Goal: Task Accomplishment & Management: Manage account settings

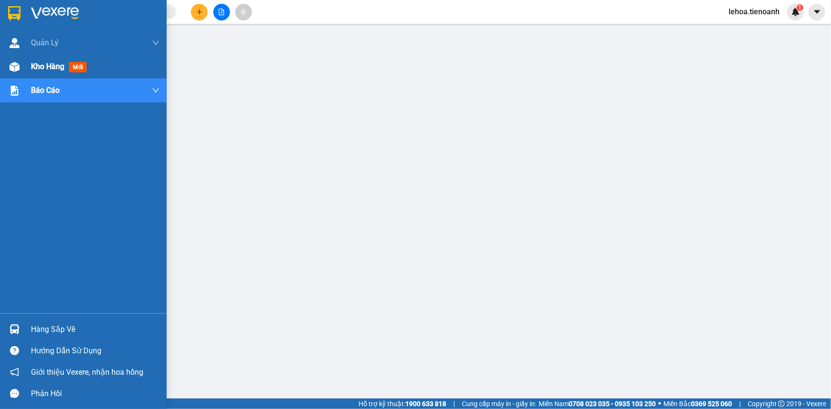
click at [41, 66] on span "Kho hàng" at bounding box center [47, 66] width 33 height 9
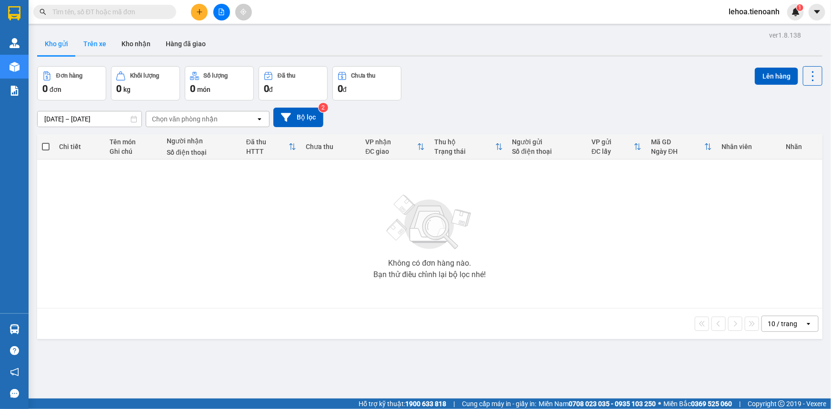
click at [95, 44] on button "Trên xe" at bounding box center [95, 43] width 38 height 23
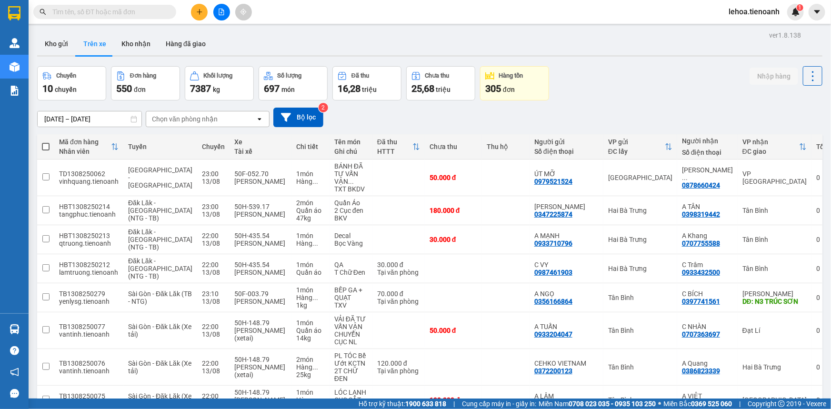
click at [181, 121] on div "Chọn văn phòng nhận" at bounding box center [185, 119] width 66 height 10
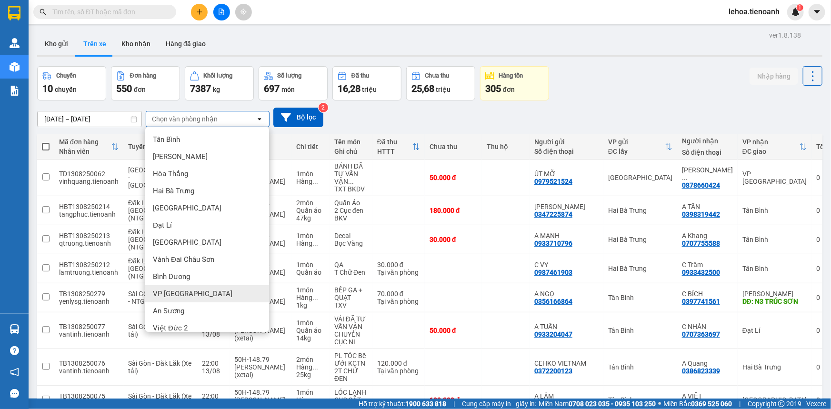
click at [172, 292] on span "VP [GEOGRAPHIC_DATA]" at bounding box center [193, 294] width 80 height 10
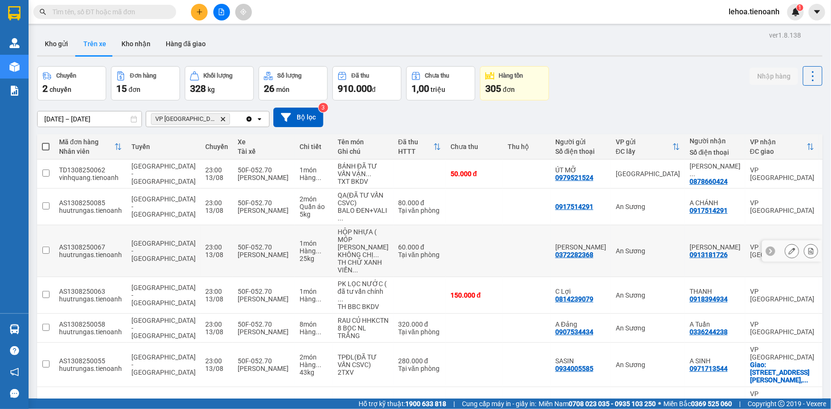
scroll to position [151, 0]
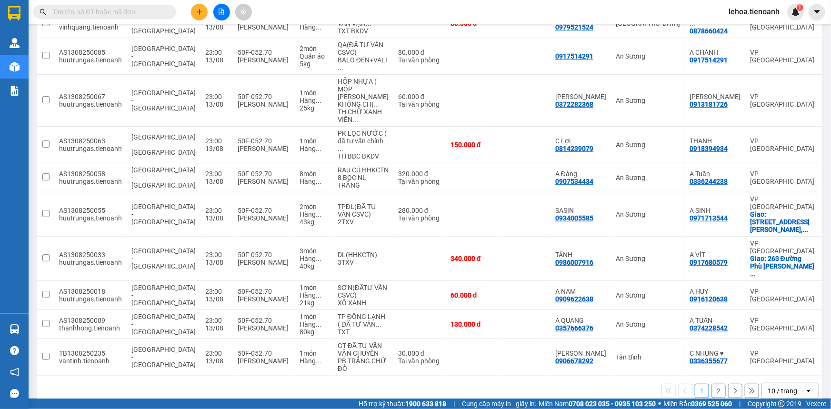
click at [780, 386] on div "10 / trang" at bounding box center [783, 391] width 30 height 10
click at [774, 356] on span "100 / trang" at bounding box center [780, 355] width 34 height 10
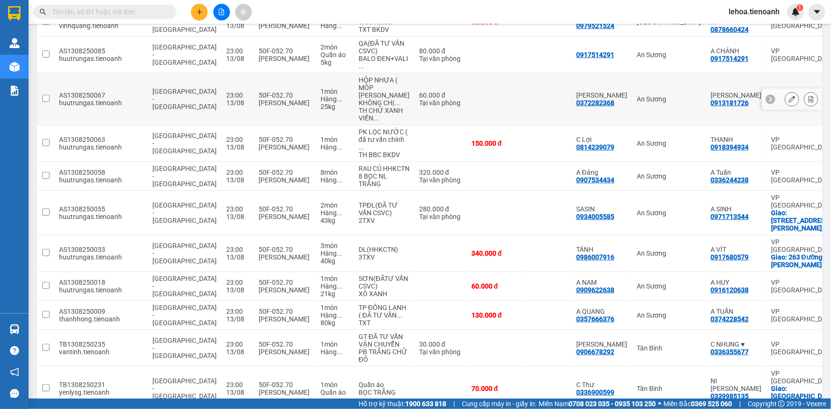
scroll to position [23, 0]
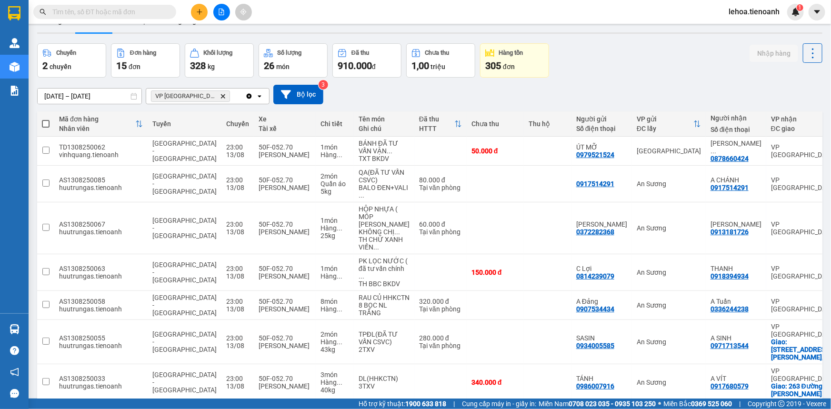
click at [45, 124] on span at bounding box center [46, 124] width 8 height 8
click at [46, 119] on input "checkbox" at bounding box center [46, 119] width 0 height 0
checkbox input "true"
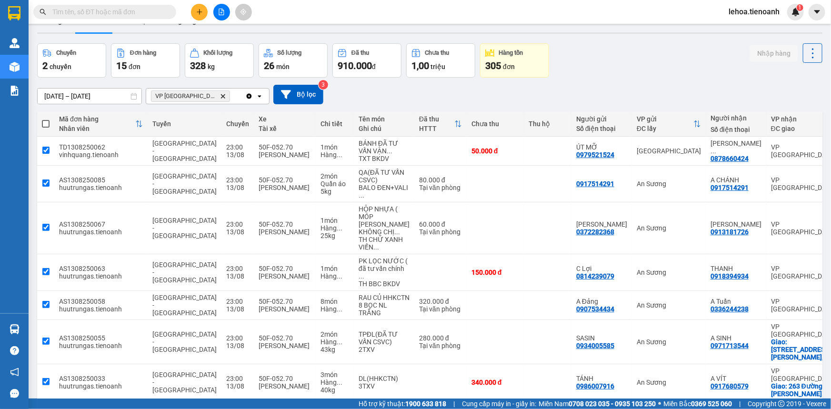
checkbox input "true"
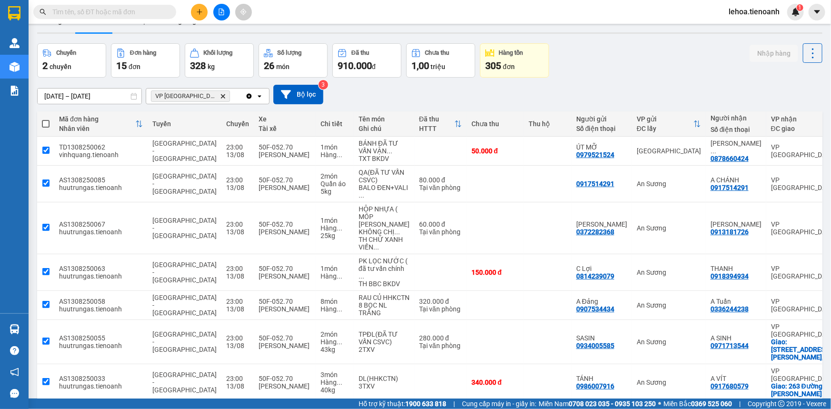
checkbox input "true"
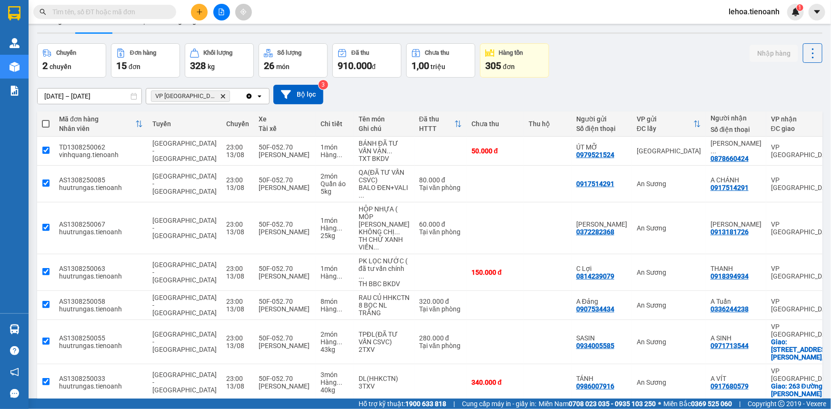
checkbox input "true"
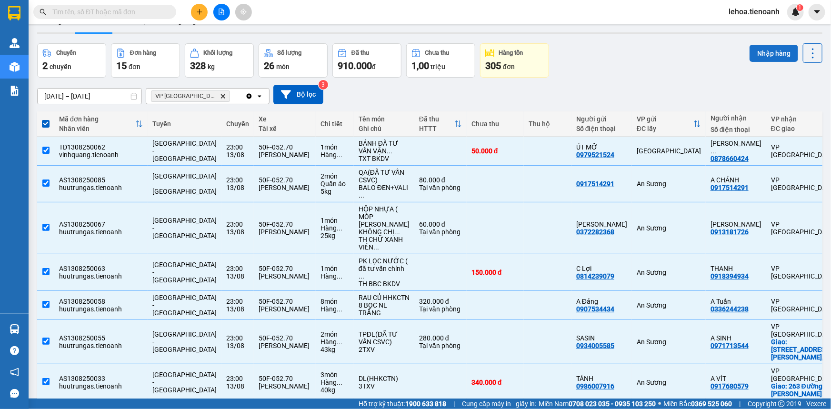
click at [759, 55] on button "Nhập hàng" at bounding box center [774, 53] width 49 height 17
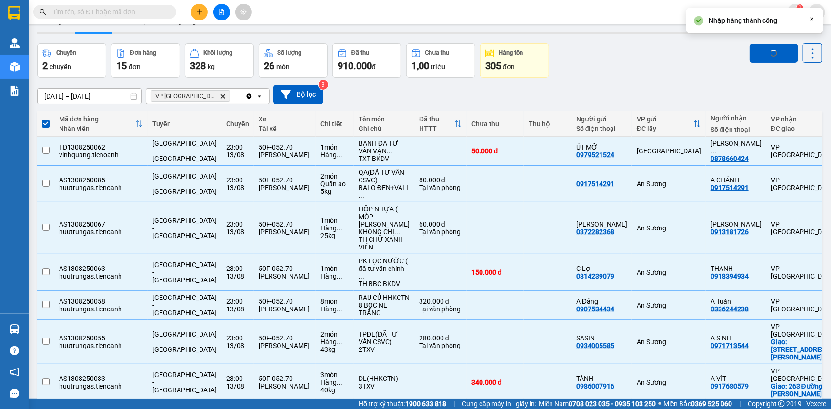
checkbox input "false"
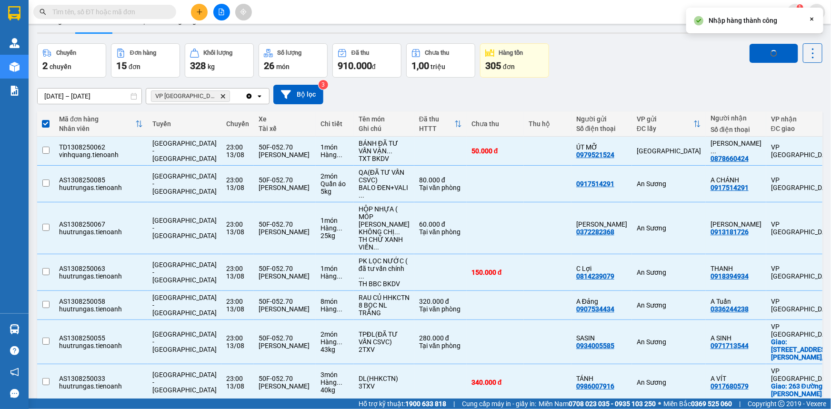
checkbox input "false"
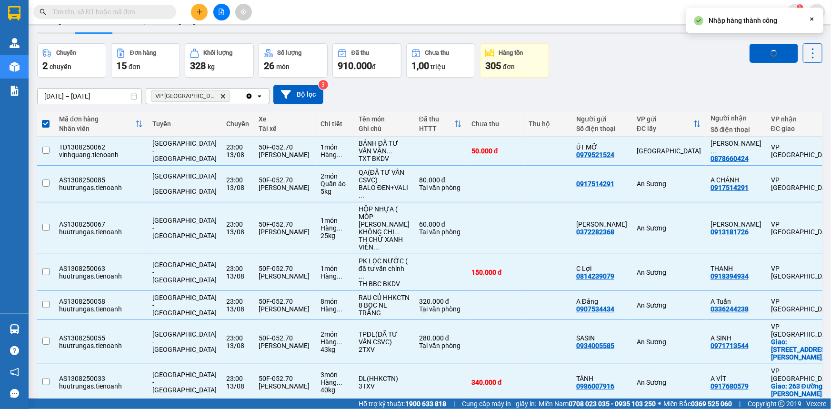
checkbox input "false"
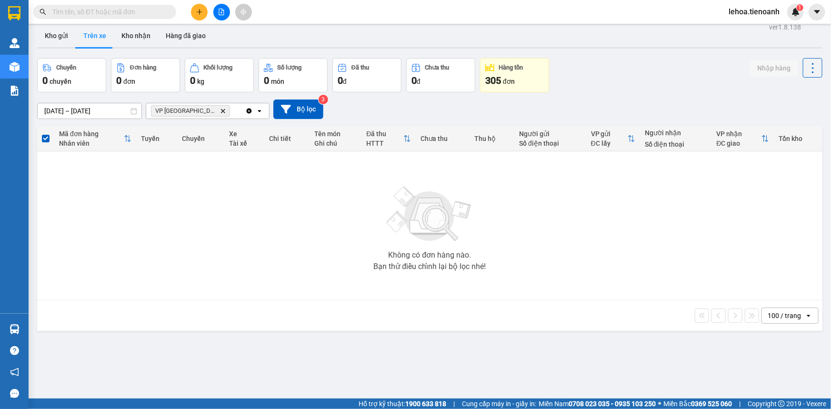
scroll to position [0, 0]
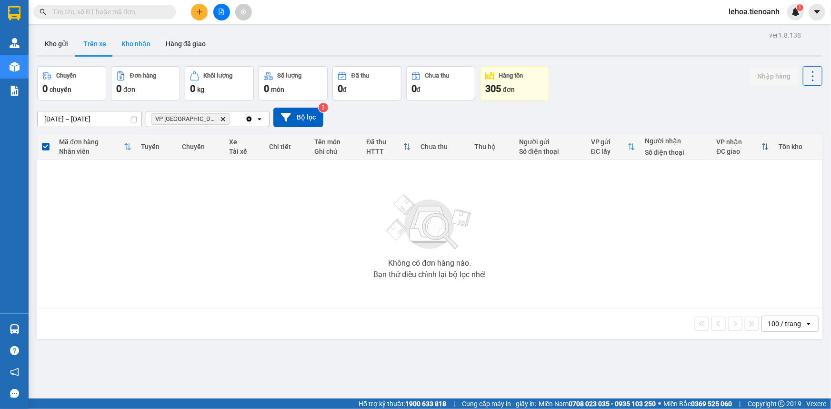
click at [125, 48] on button "Kho nhận" at bounding box center [136, 43] width 44 height 23
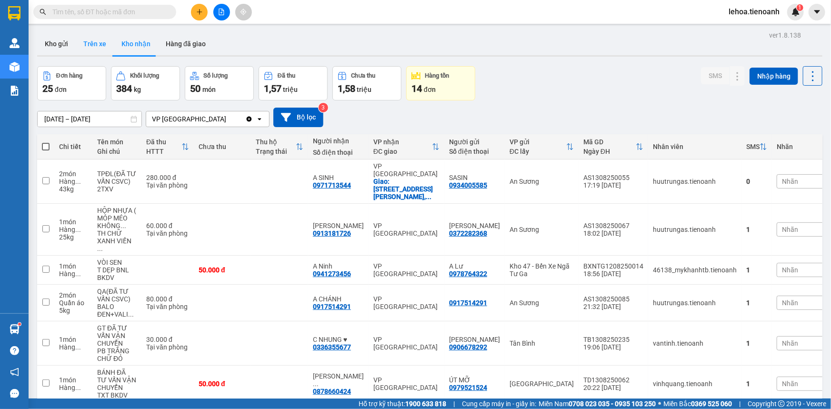
click at [96, 43] on button "Trên xe" at bounding box center [95, 43] width 38 height 23
type input "[DATE] – [DATE]"
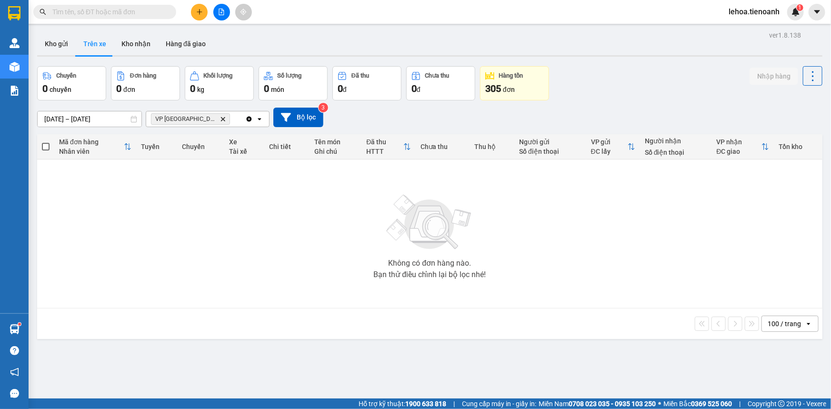
click at [100, 42] on button "Trên xe" at bounding box center [95, 43] width 38 height 23
click at [187, 39] on button "Hàng đã giao" at bounding box center [185, 43] width 55 height 23
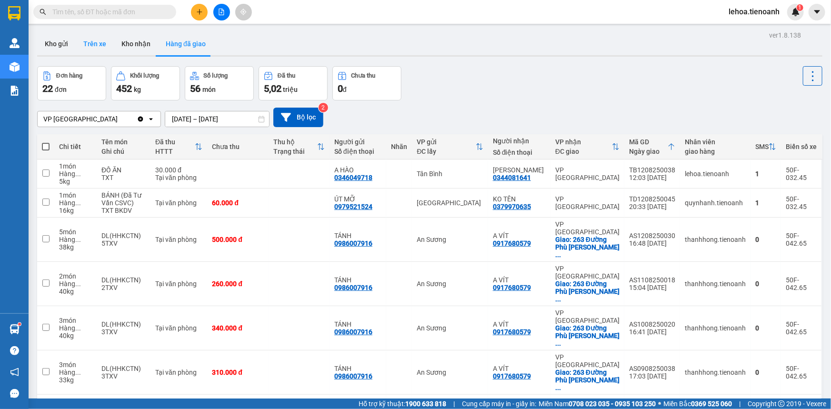
click at [97, 43] on button "Trên xe" at bounding box center [95, 43] width 38 height 23
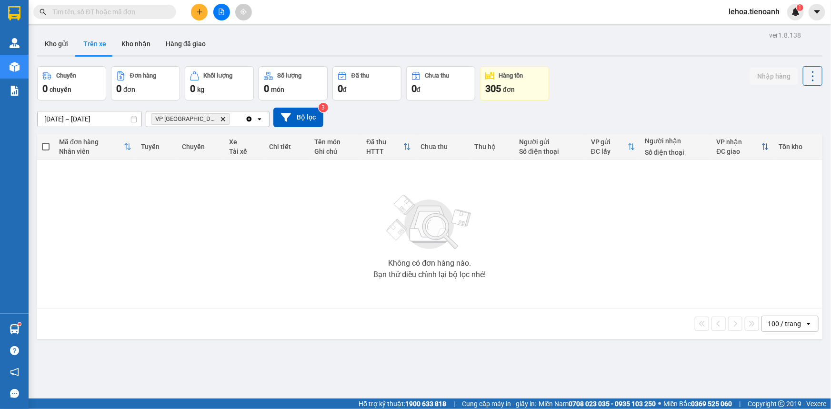
click at [171, 121] on span "VP [GEOGRAPHIC_DATA]" at bounding box center [185, 119] width 61 height 8
click at [171, 117] on span "VP [GEOGRAPHIC_DATA]" at bounding box center [185, 119] width 61 height 8
click at [230, 120] on div "VP Đà Lạt Delete" at bounding box center [195, 118] width 99 height 15
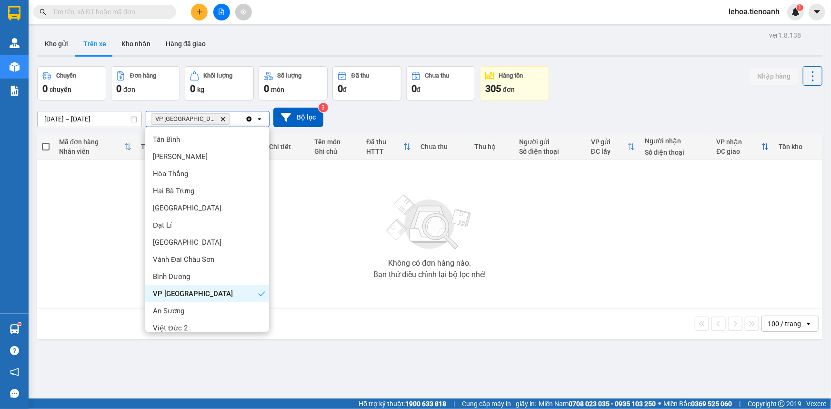
click at [235, 119] on div "VP Đà Lạt Delete" at bounding box center [195, 118] width 99 height 15
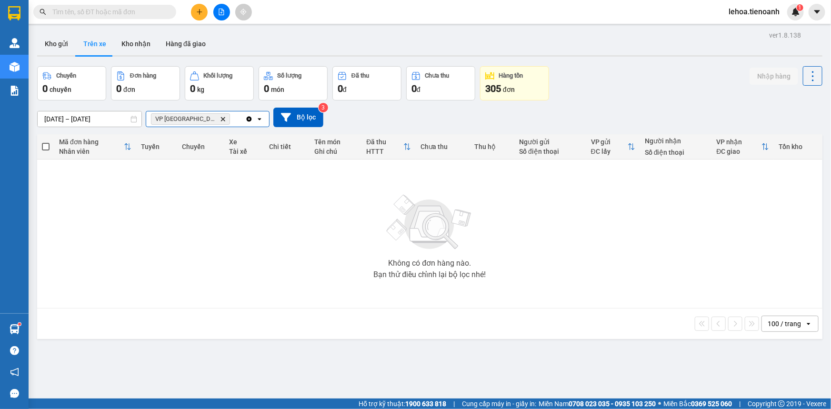
click at [223, 115] on div "VP Đà Lạt Delete" at bounding box center [195, 118] width 99 height 15
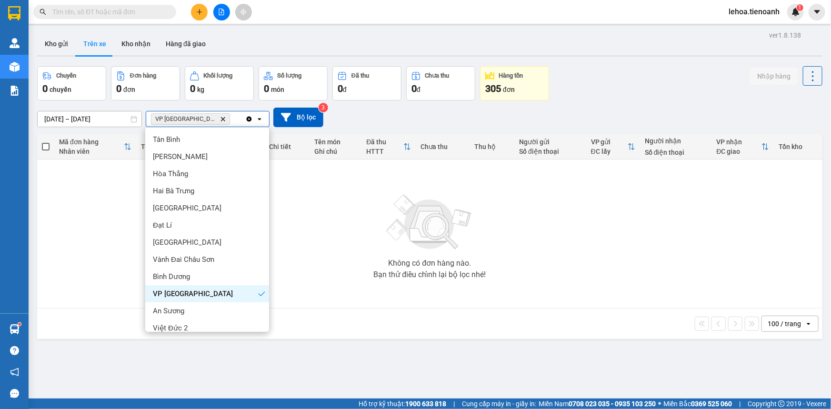
click at [186, 293] on div "VP [GEOGRAPHIC_DATA]" at bounding box center [207, 293] width 124 height 17
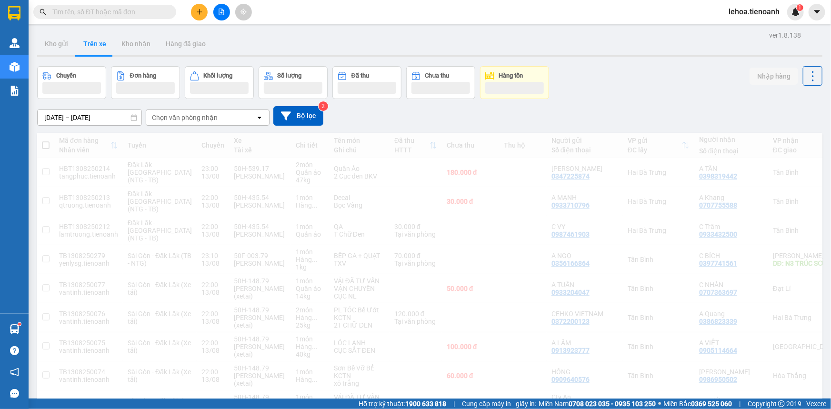
click at [216, 116] on div "Chọn văn phòng nhận" at bounding box center [201, 117] width 110 height 15
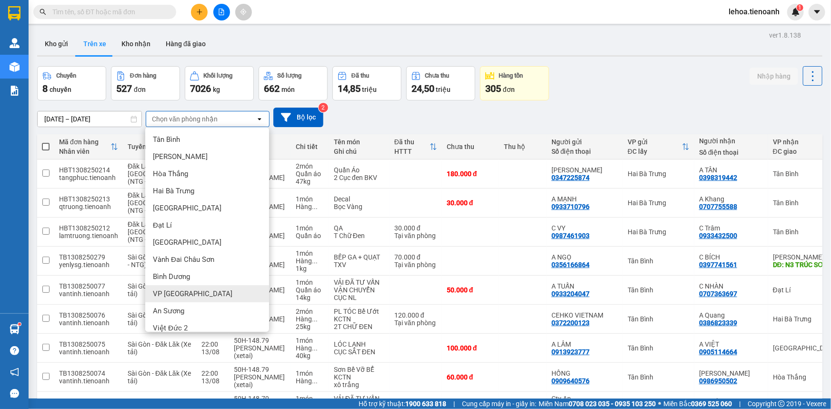
click at [180, 286] on div "VP [GEOGRAPHIC_DATA]" at bounding box center [207, 293] width 124 height 17
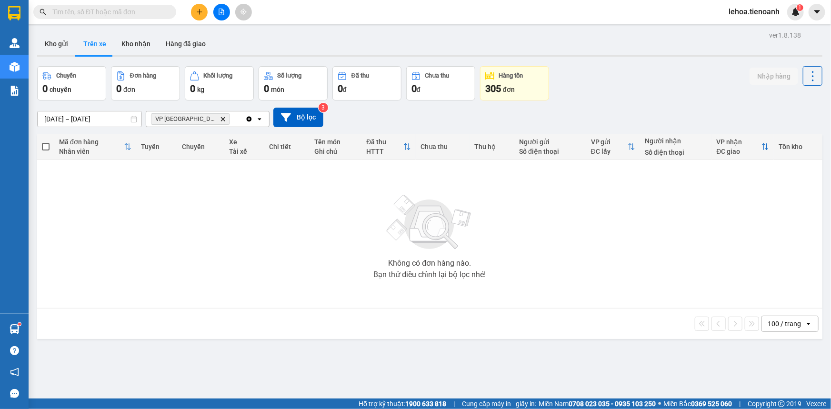
click at [210, 118] on div "VP Đà Lạt Delete" at bounding box center [195, 118] width 99 height 15
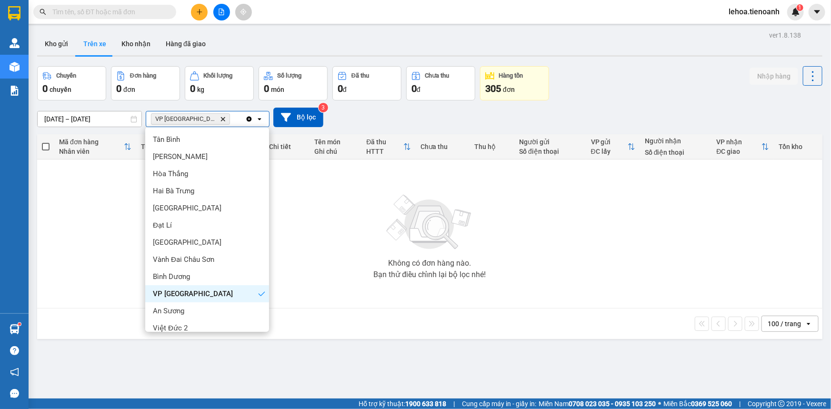
click at [183, 291] on span "VP [GEOGRAPHIC_DATA]" at bounding box center [193, 294] width 80 height 10
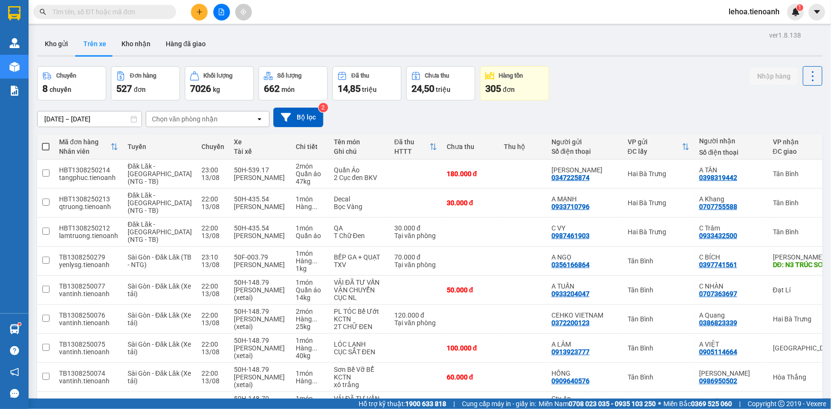
click at [260, 117] on icon "open" at bounding box center [260, 119] width 8 height 8
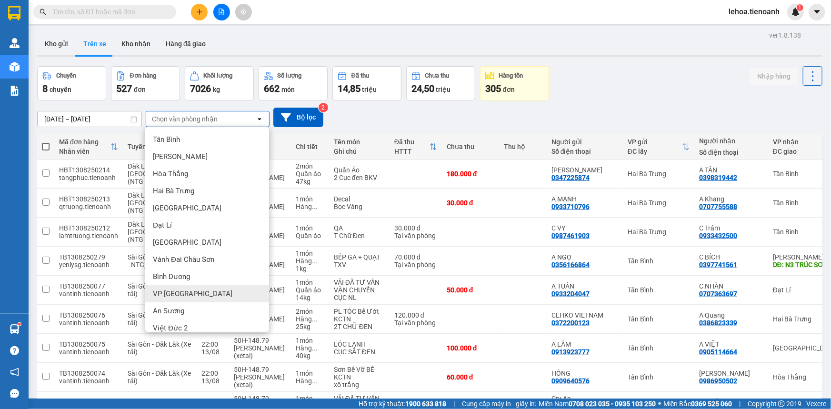
click at [193, 294] on div "VP [GEOGRAPHIC_DATA]" at bounding box center [207, 293] width 124 height 17
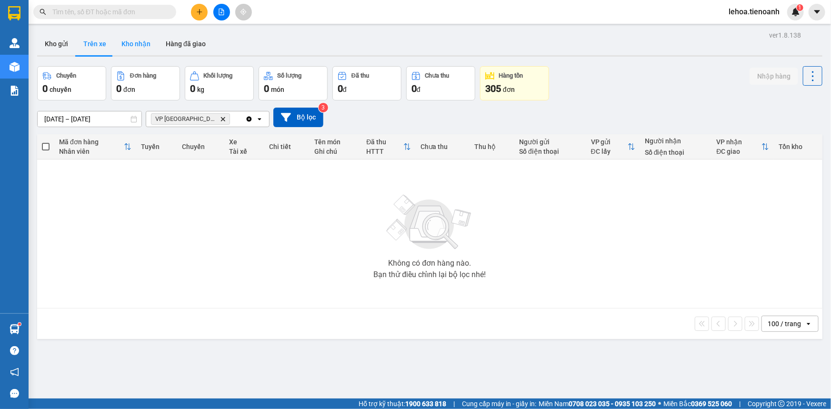
click at [140, 43] on button "Kho nhận" at bounding box center [136, 43] width 44 height 23
type input "[DATE] – [DATE]"
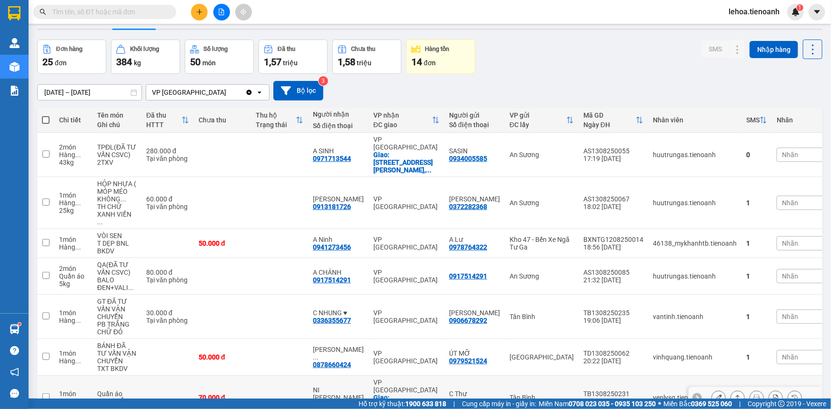
scroll to position [128, 0]
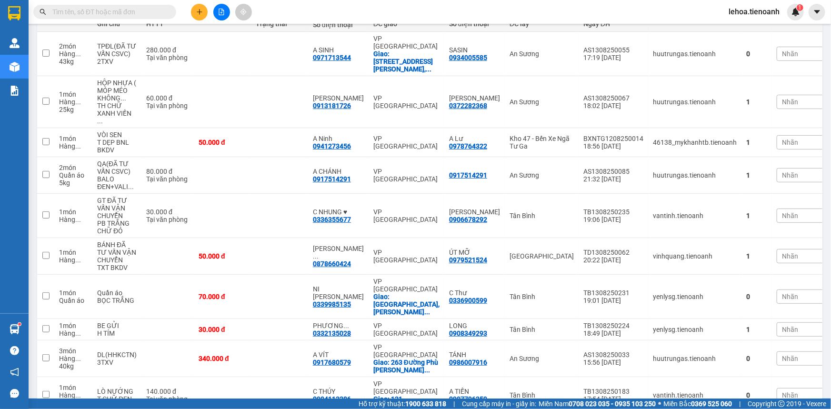
click at [778, 354] on span "100 / trang" at bounding box center [780, 355] width 34 height 10
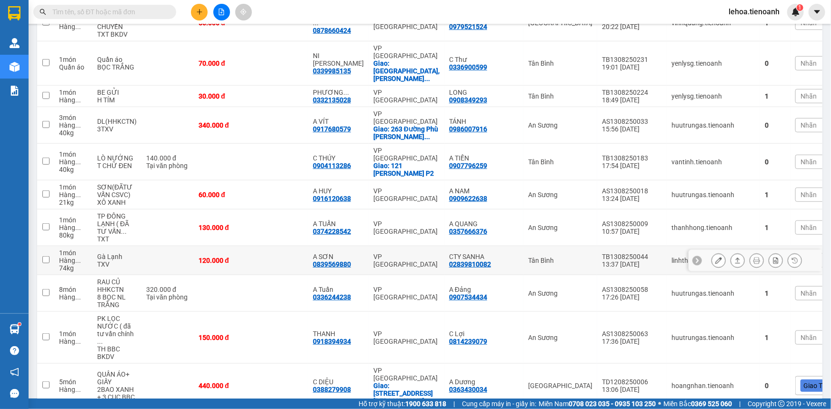
scroll to position [58, 0]
